Goal: Information Seeking & Learning: Learn about a topic

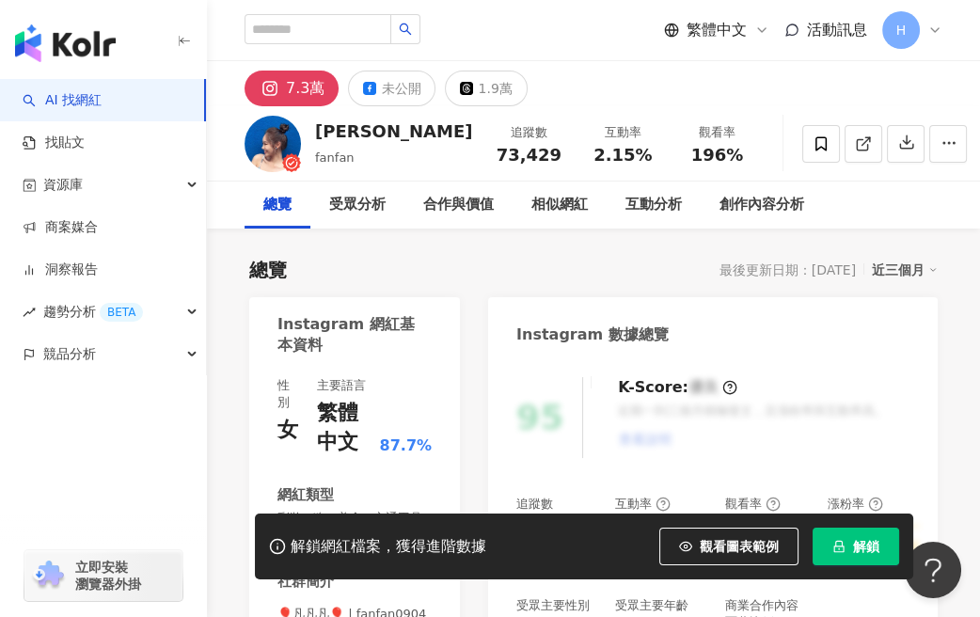
click at [224, 46] on div "繁體中文 活動訊息 H" at bounding box center [593, 30] width 773 height 60
click at [182, 46] on icon "button" at bounding box center [184, 41] width 15 height 15
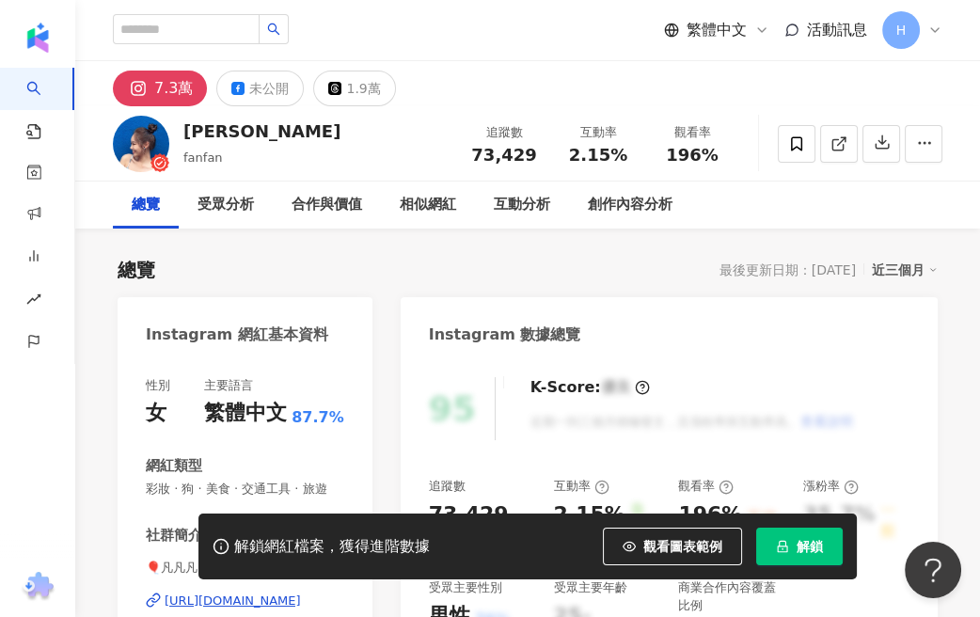
drag, startPoint x: 961, startPoint y: 416, endPoint x: 970, endPoint y: 418, distance: 9.6
